Goal: Obtain resource: Download file/media

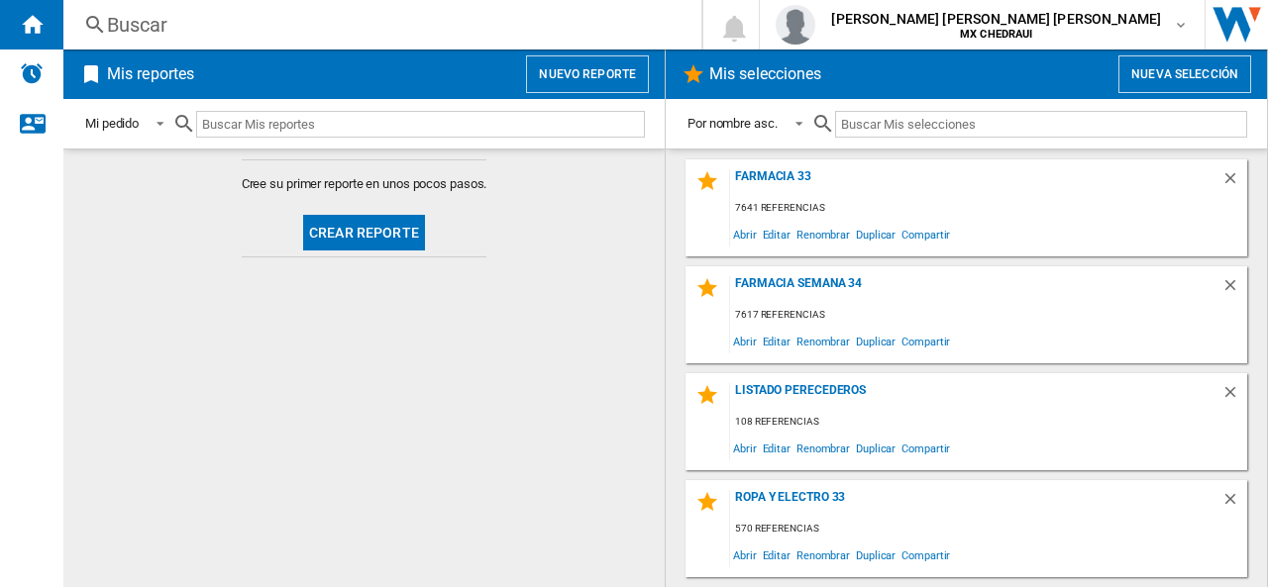
click at [745, 429] on div "108 referencias" at bounding box center [988, 422] width 517 height 25
click at [742, 443] on span "Abrir" at bounding box center [745, 448] width 30 height 27
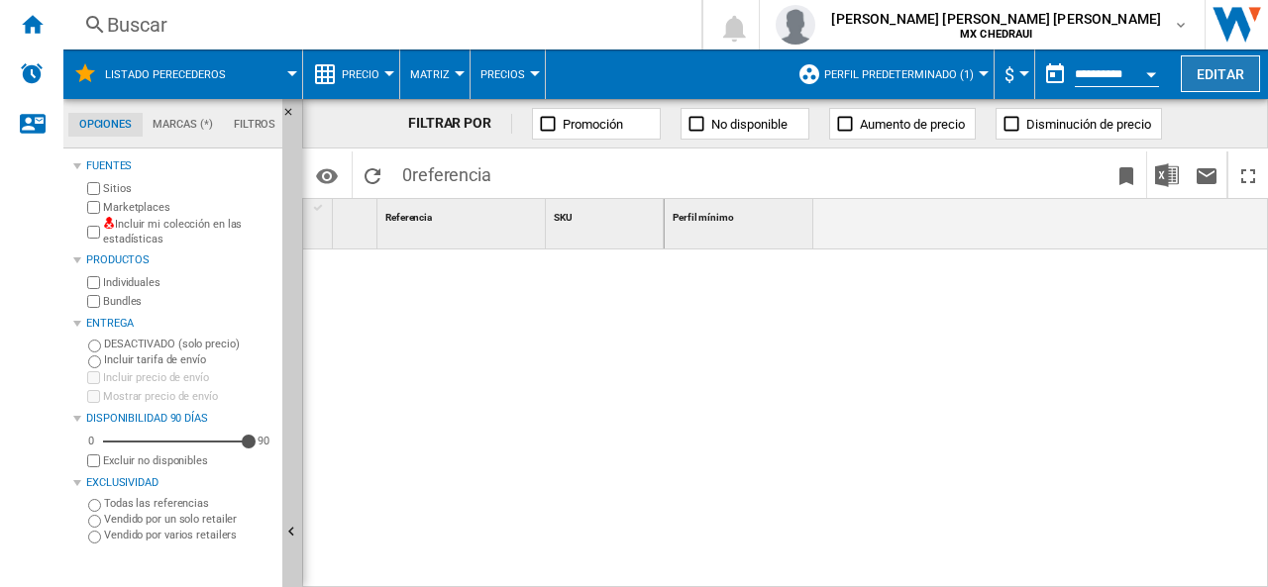
click at [1218, 82] on button "Editar" at bounding box center [1220, 73] width 79 height 37
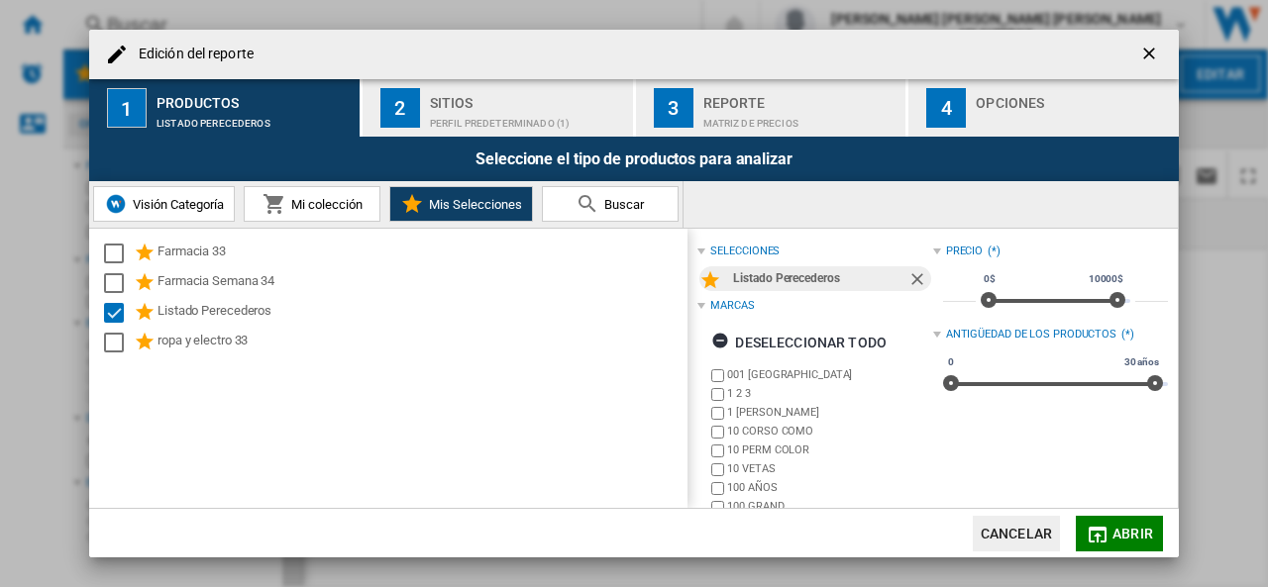
click at [479, 108] on div "Perfil predeterminado (1)" at bounding box center [527, 118] width 195 height 21
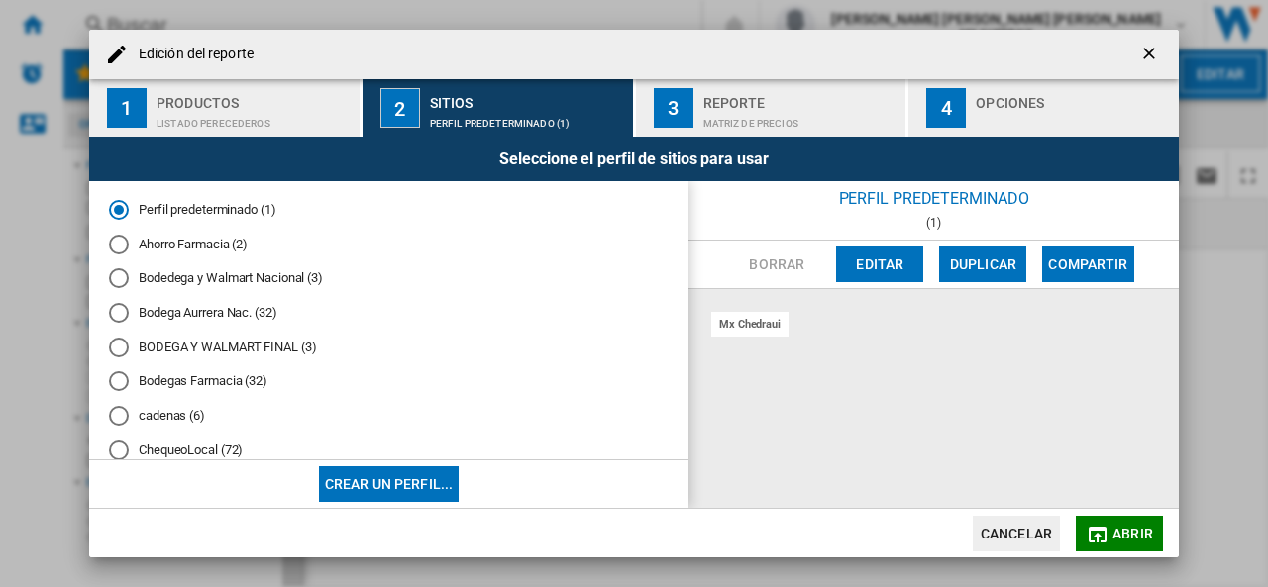
click at [199, 281] on md-radio-button "Bodedega y Walmart Nacional (3)" at bounding box center [389, 278] width 560 height 19
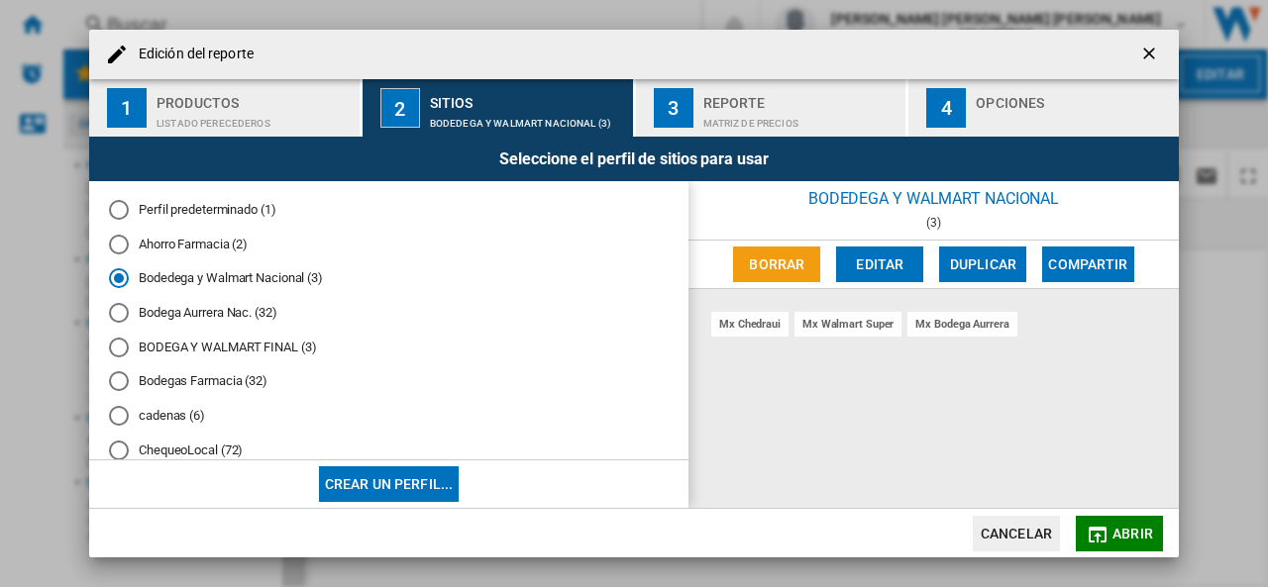
click at [733, 102] on div "Reporte" at bounding box center [800, 97] width 195 height 21
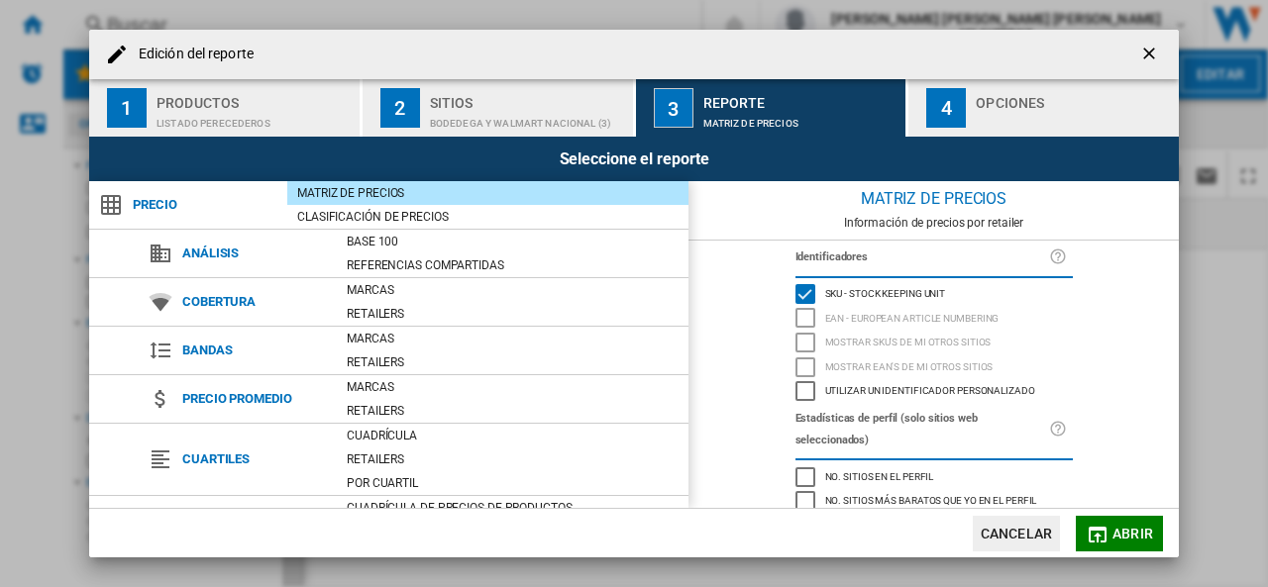
scroll to position [230, 0]
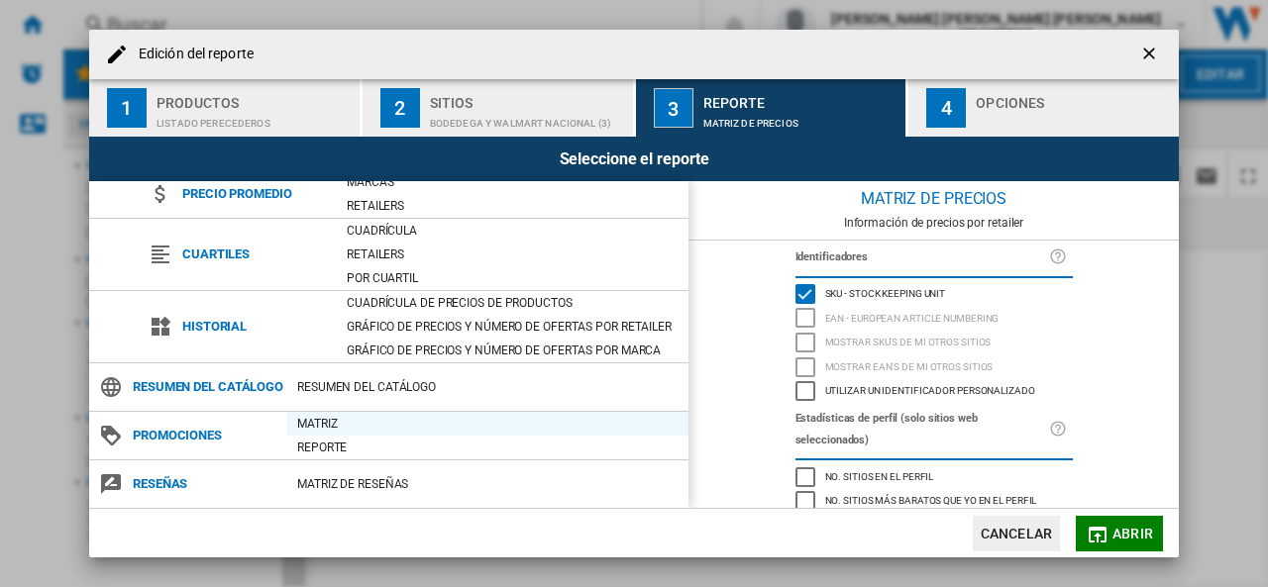
click at [320, 425] on div "Matriz" at bounding box center [487, 424] width 401 height 20
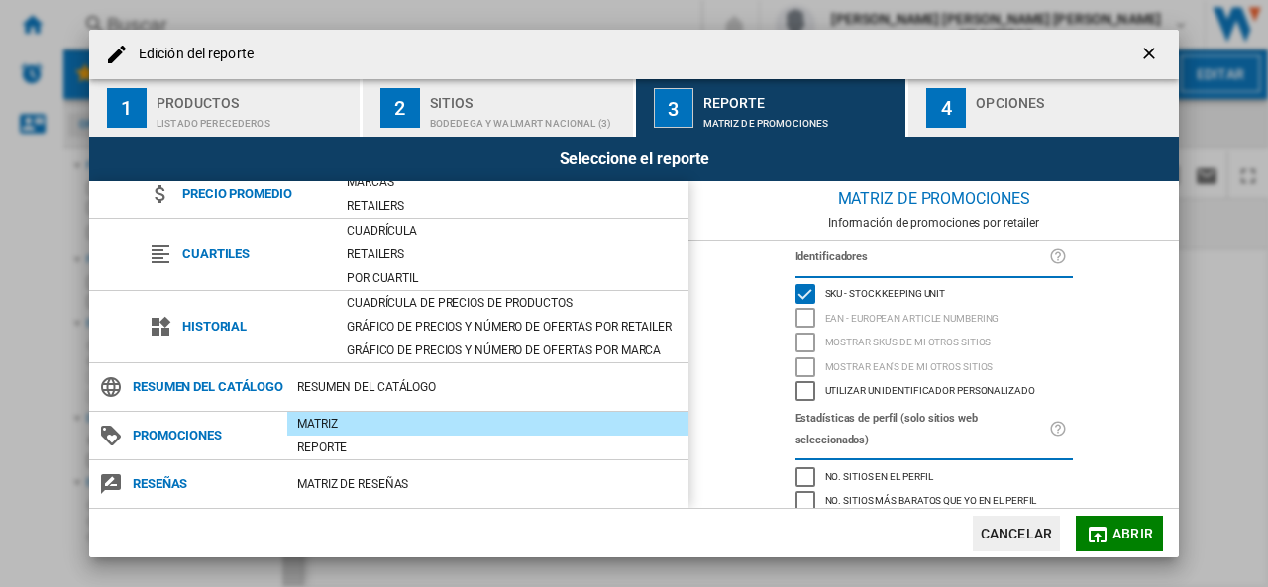
click at [957, 126] on div "4" at bounding box center [946, 108] width 40 height 40
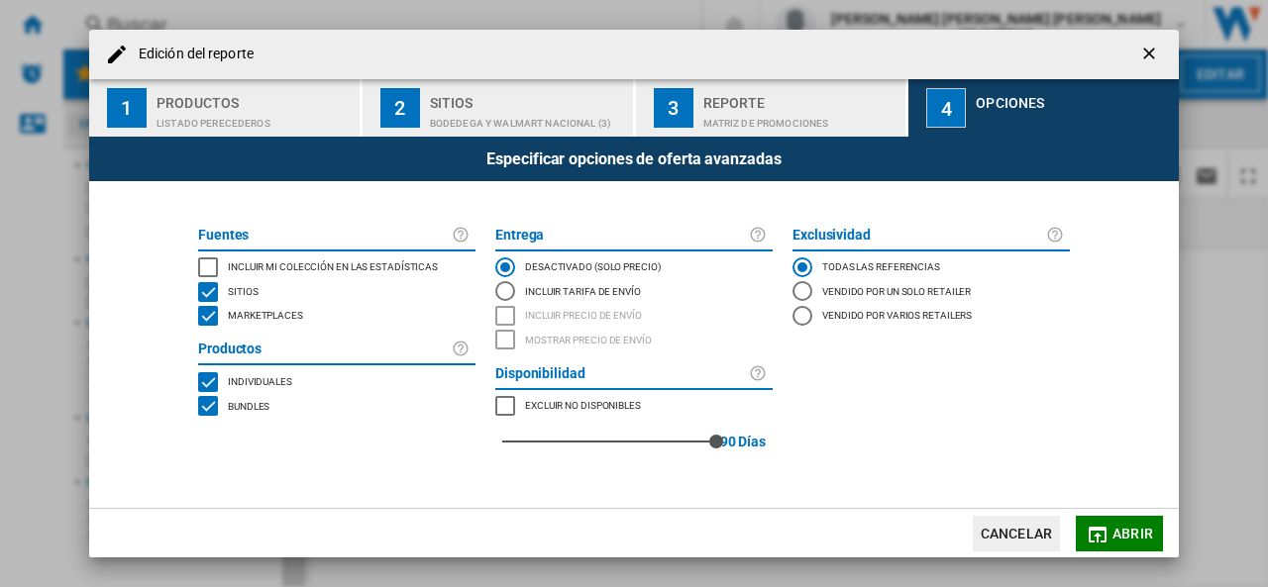
click at [210, 259] on div "INCLUDE MY SITE" at bounding box center [208, 268] width 20 height 20
click at [1112, 522] on button "Abrir" at bounding box center [1119, 534] width 87 height 36
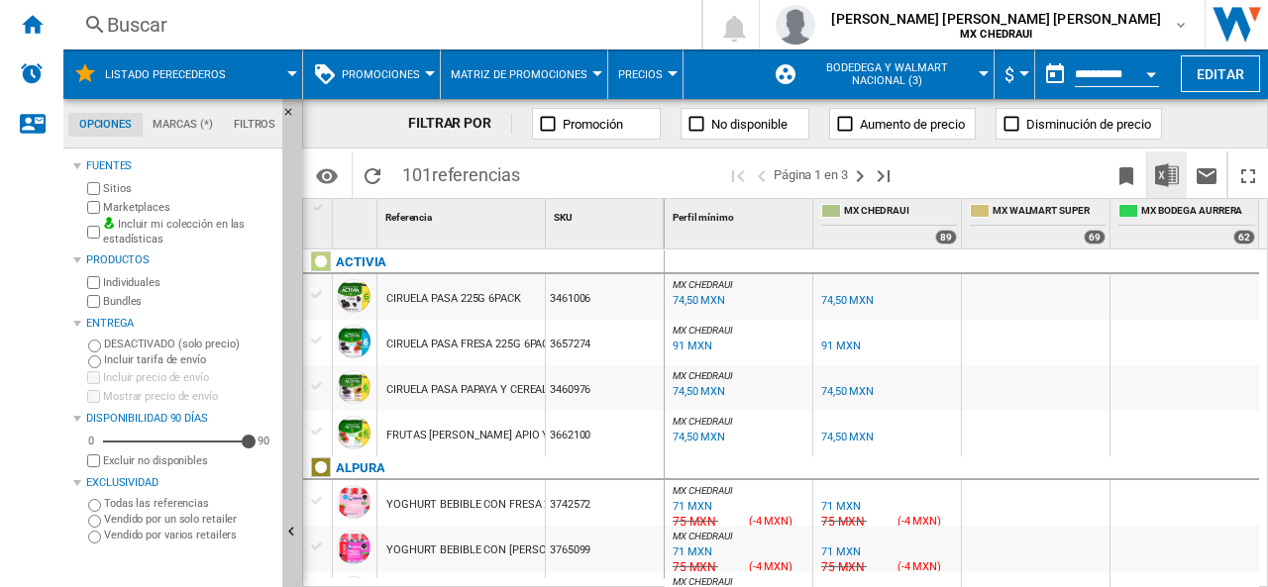
click at [1175, 165] on img "Descargar en Excel" at bounding box center [1167, 175] width 24 height 24
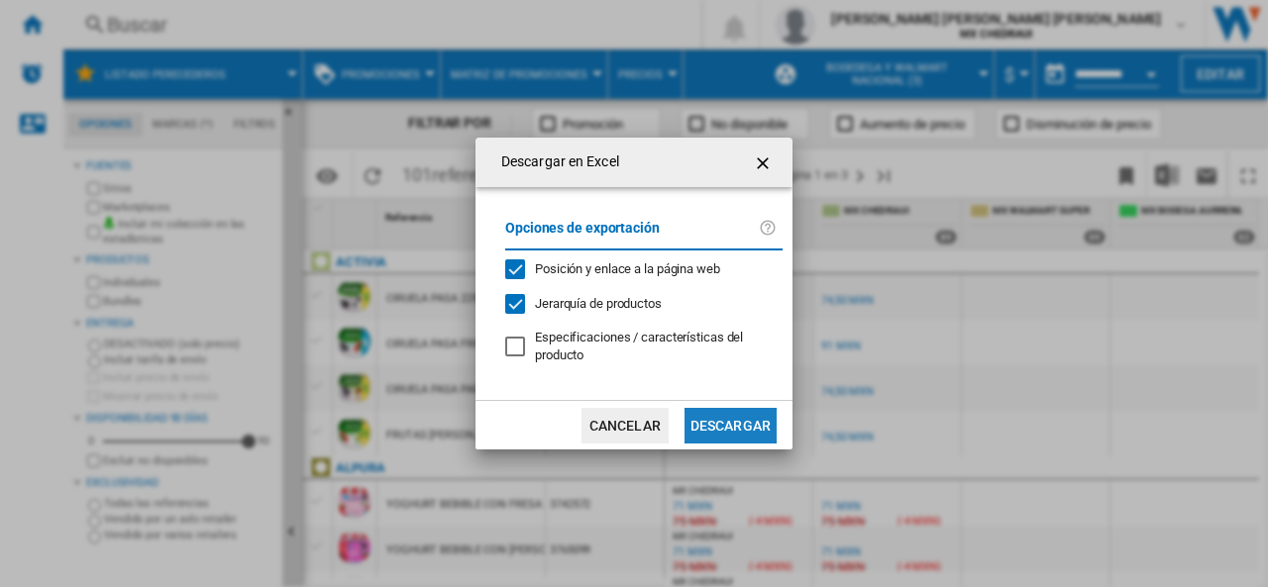
click at [731, 419] on button "Descargar" at bounding box center [730, 426] width 92 height 36
